Goal: Find specific page/section: Find specific page/section

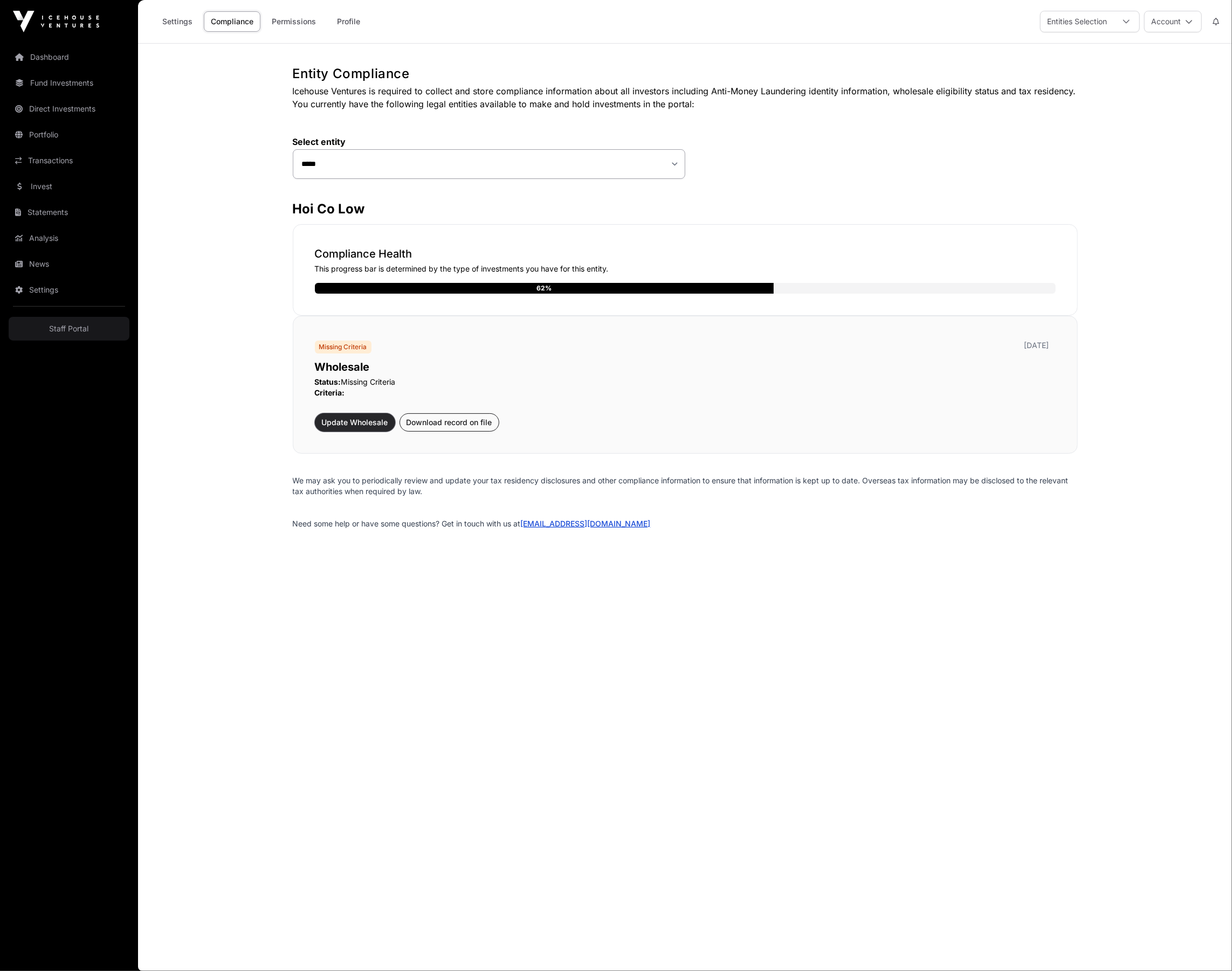
click at [371, 423] on span "Update Wholesale" at bounding box center [355, 423] width 67 height 11
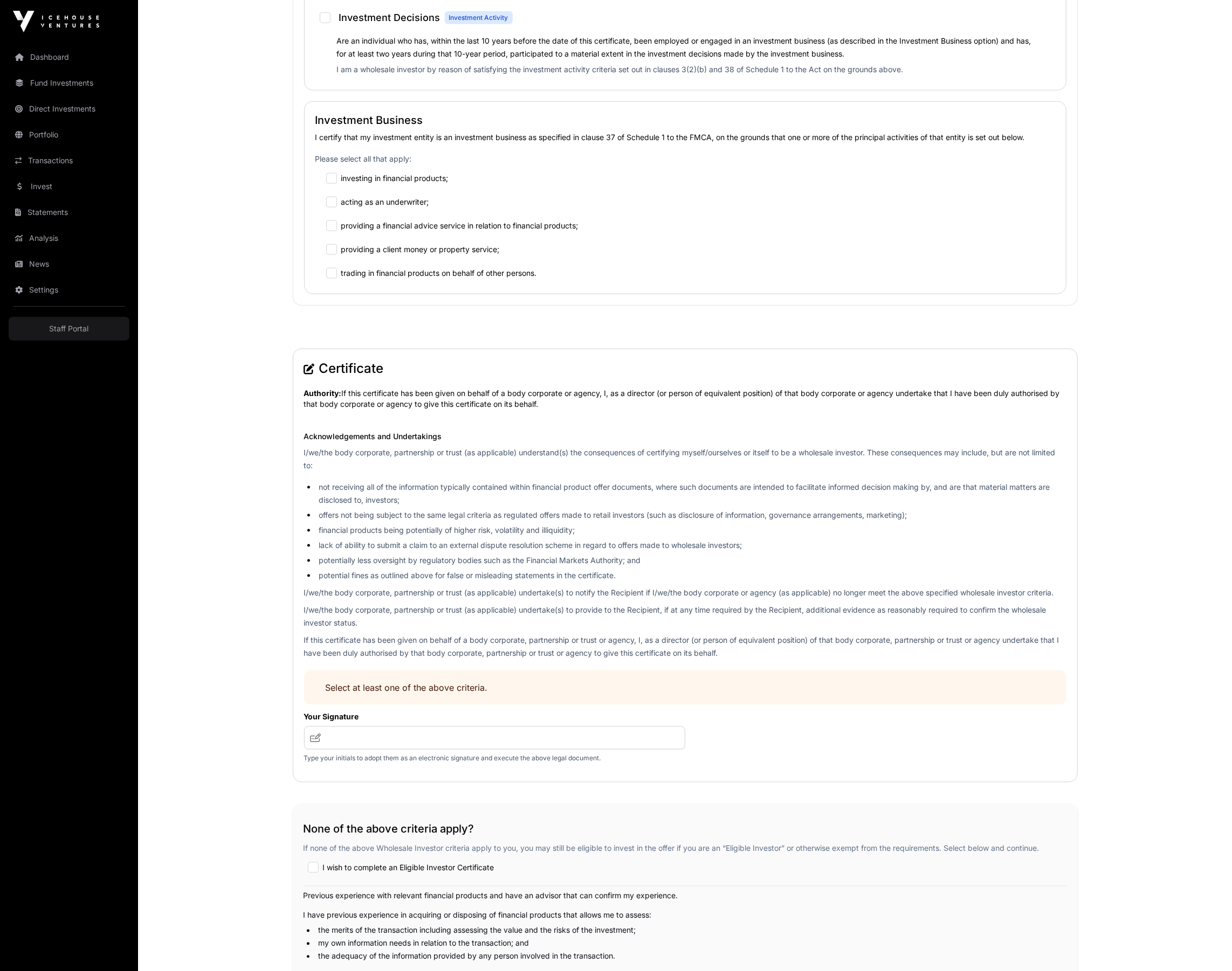
scroll to position [1235, 0]
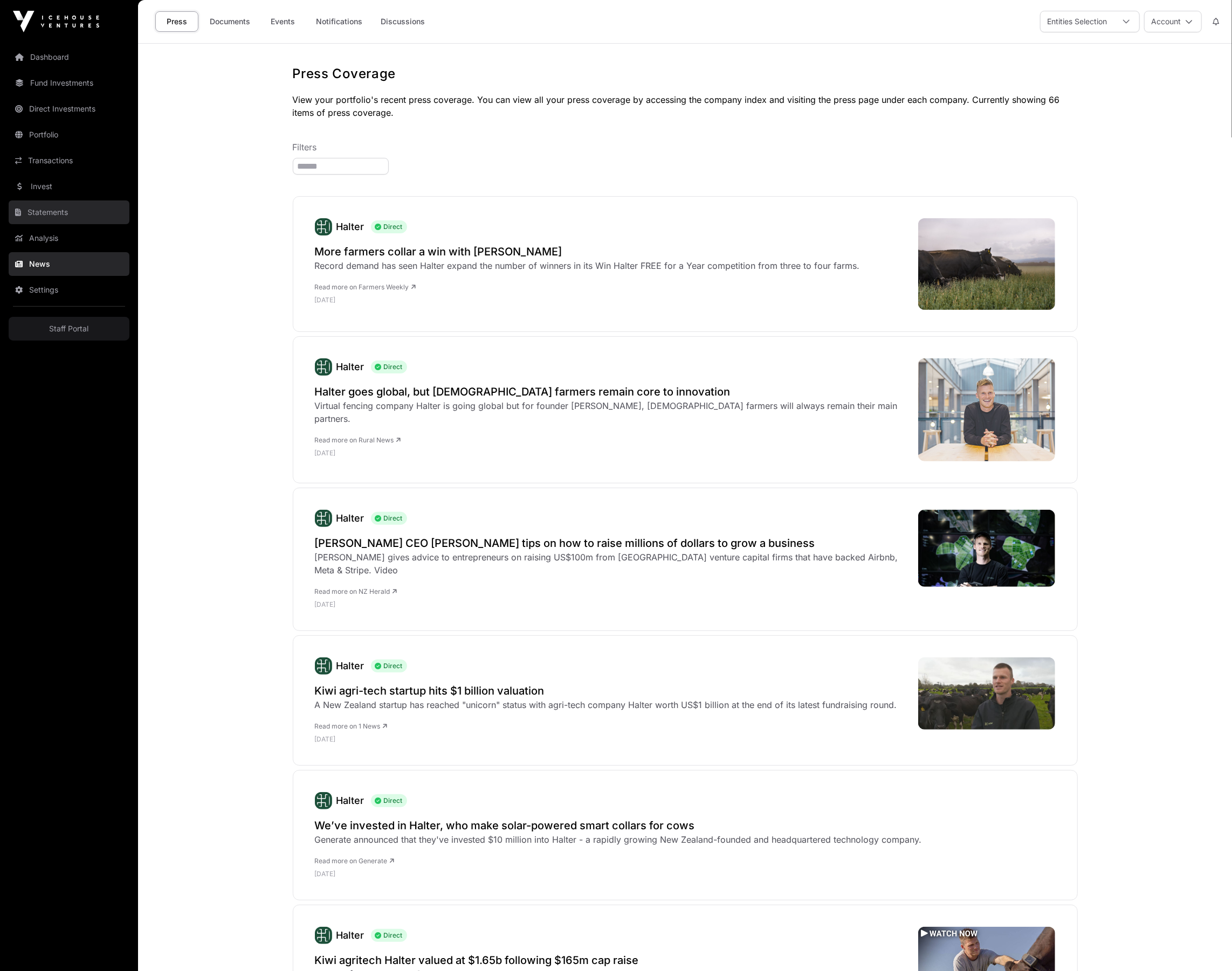
click at [40, 203] on link "Statements" at bounding box center [69, 212] width 121 height 23
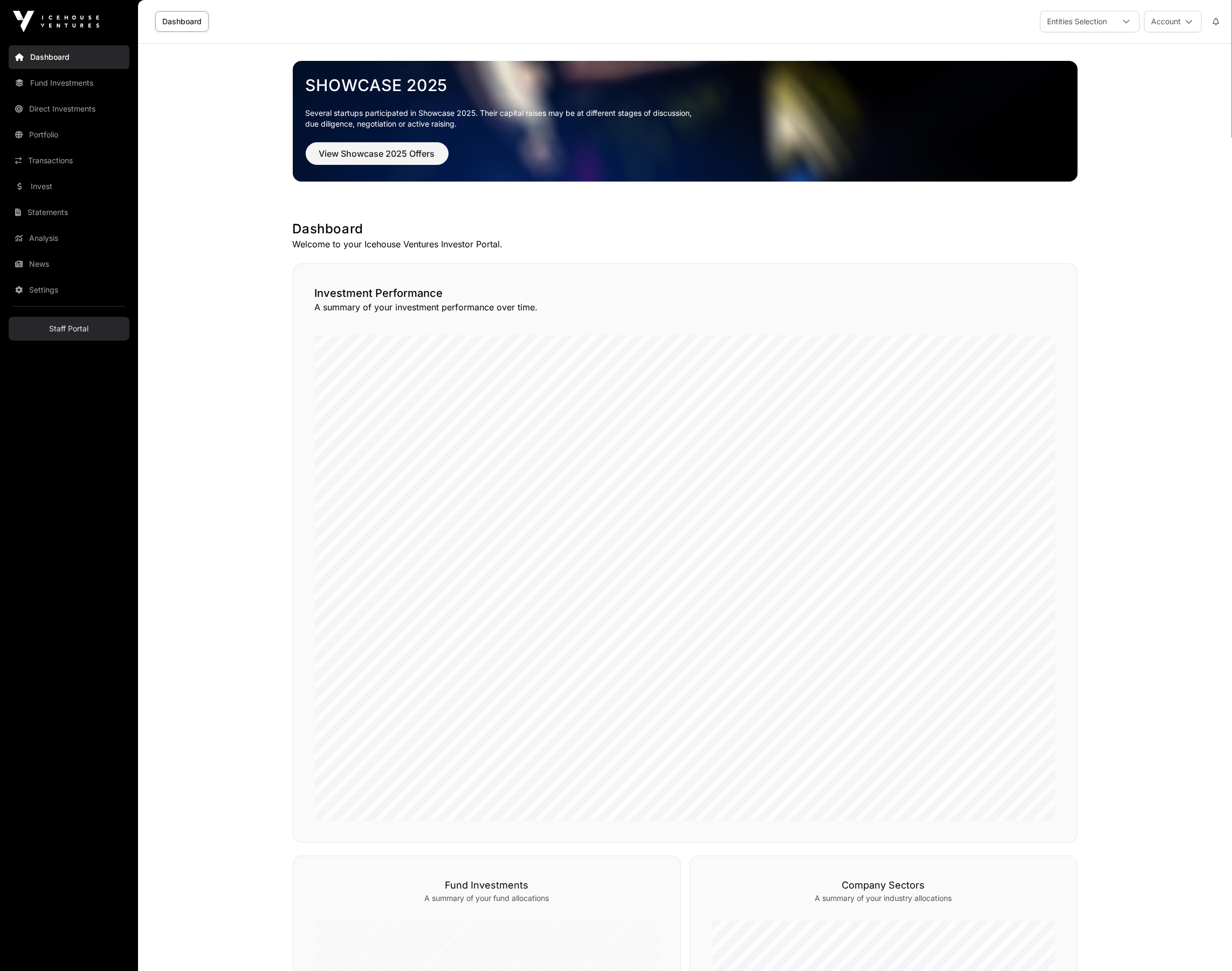
drag, startPoint x: 31, startPoint y: 341, endPoint x: 34, endPoint y: 330, distance: 11.4
click at [30, 340] on nav "Dashboard Fund Investments Direct Investments Portfolio Transactions Invest Sta…" at bounding box center [69, 502] width 138 height 919
click at [34, 330] on link "Staff Portal" at bounding box center [69, 329] width 121 height 23
